Goal: Task Accomplishment & Management: Manage account settings

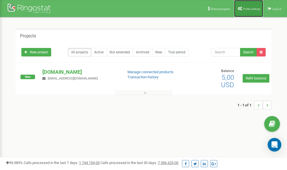
click at [247, 11] on link "Profile settings" at bounding box center [248, 8] width 29 height 17
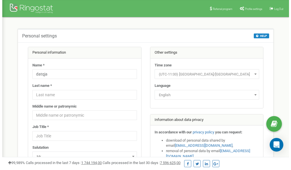
scroll to position [28, 0]
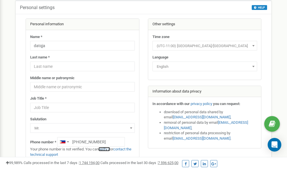
click at [106, 149] on link "verify it" at bounding box center [104, 149] width 12 height 4
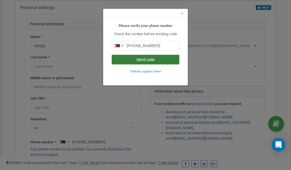
click at [155, 59] on button "Send code" at bounding box center [146, 60] width 68 height 10
